Goal: Task Accomplishment & Management: Manage account settings

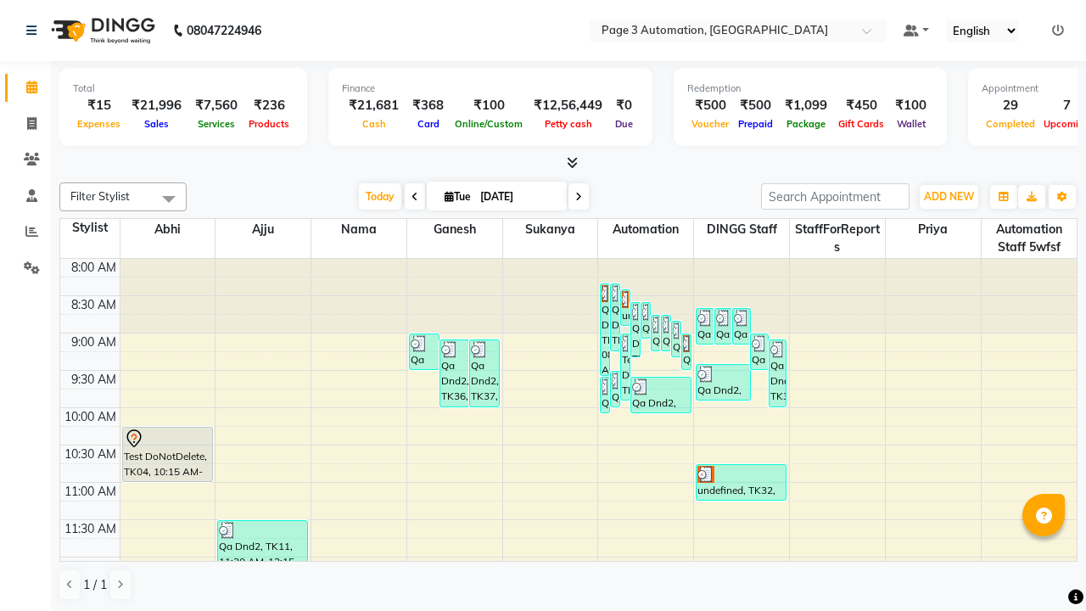
click at [1058, 30] on icon at bounding box center [1058, 31] width 12 height 12
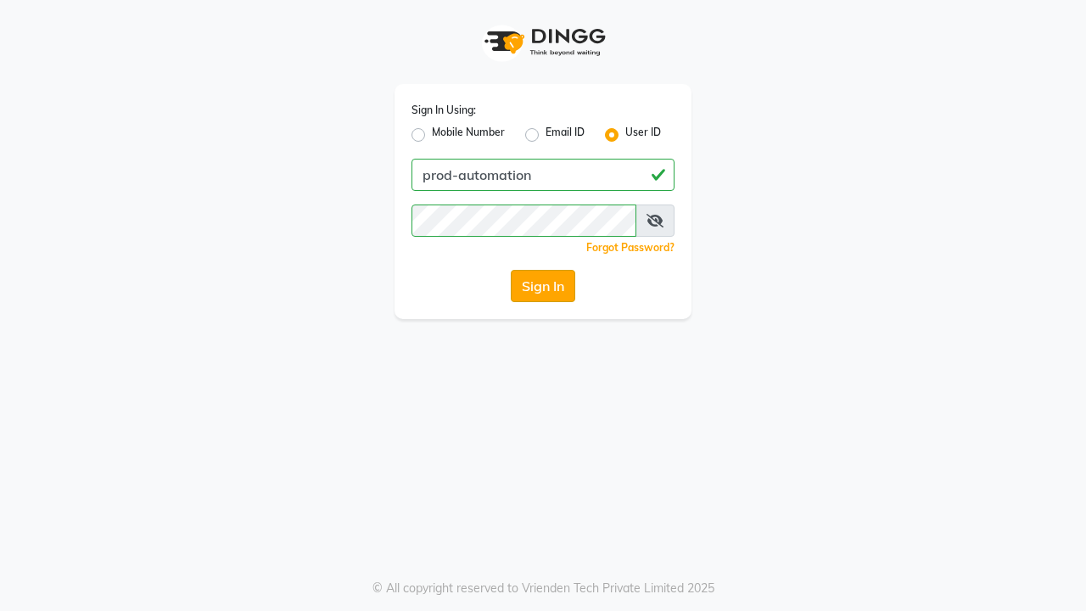
click at [543, 286] on button "Sign In" at bounding box center [543, 286] width 64 height 32
